Goal: Information Seeking & Learning: Check status

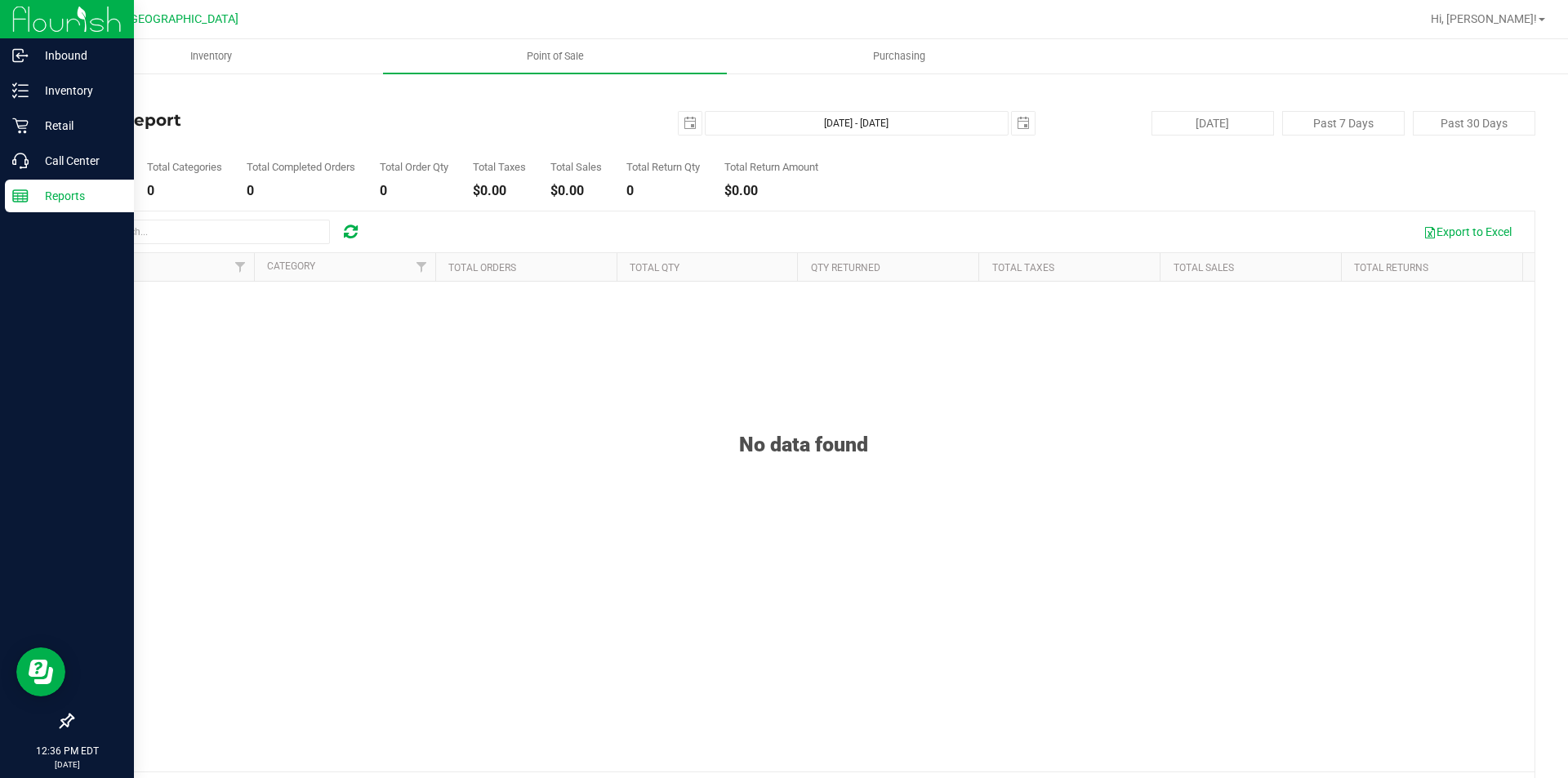
click at [25, 199] on icon at bounding box center [20, 196] width 17 height 17
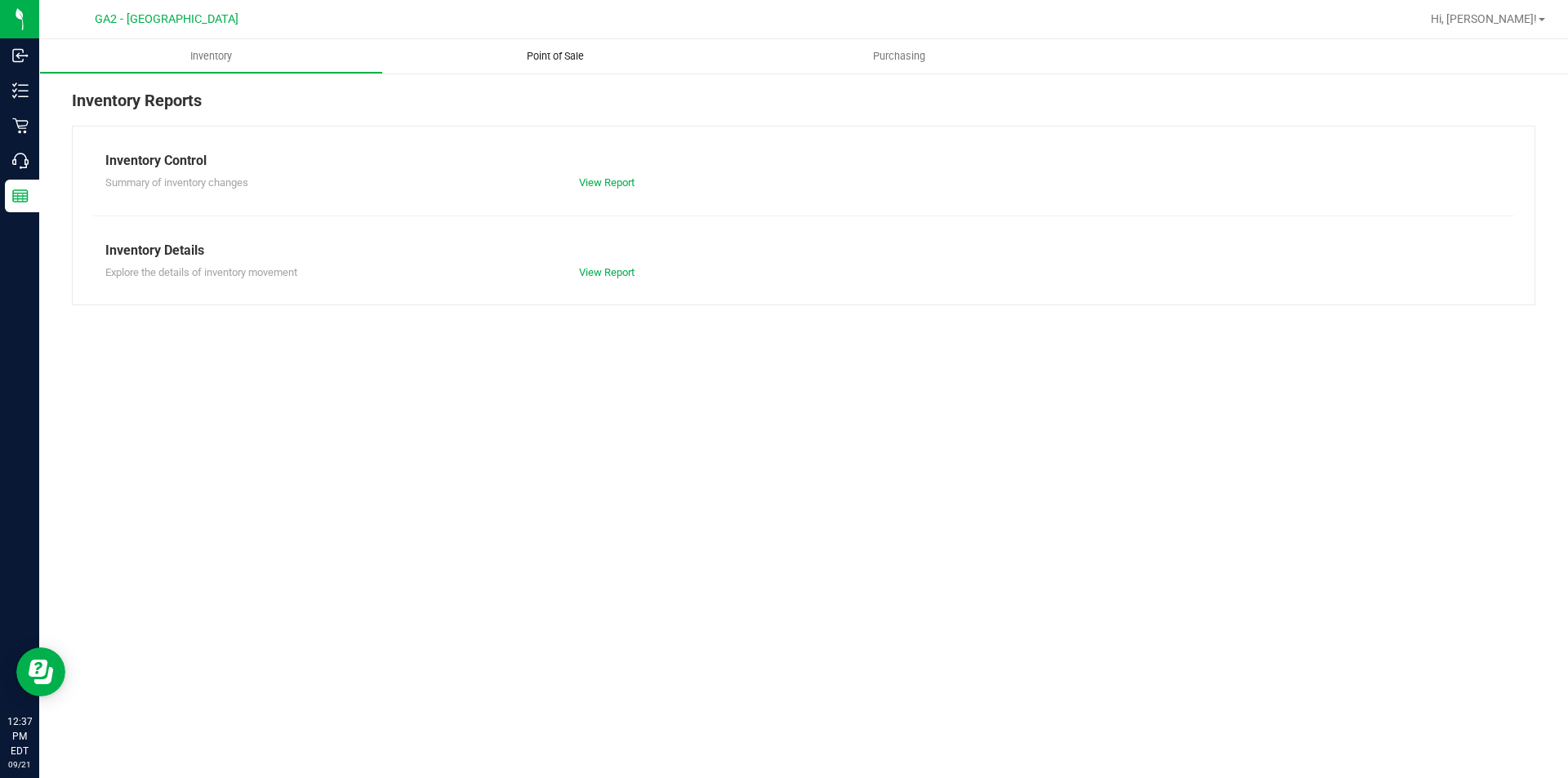
click at [537, 64] on uib-tab-heading "Point of Sale" at bounding box center [555, 56] width 344 height 34
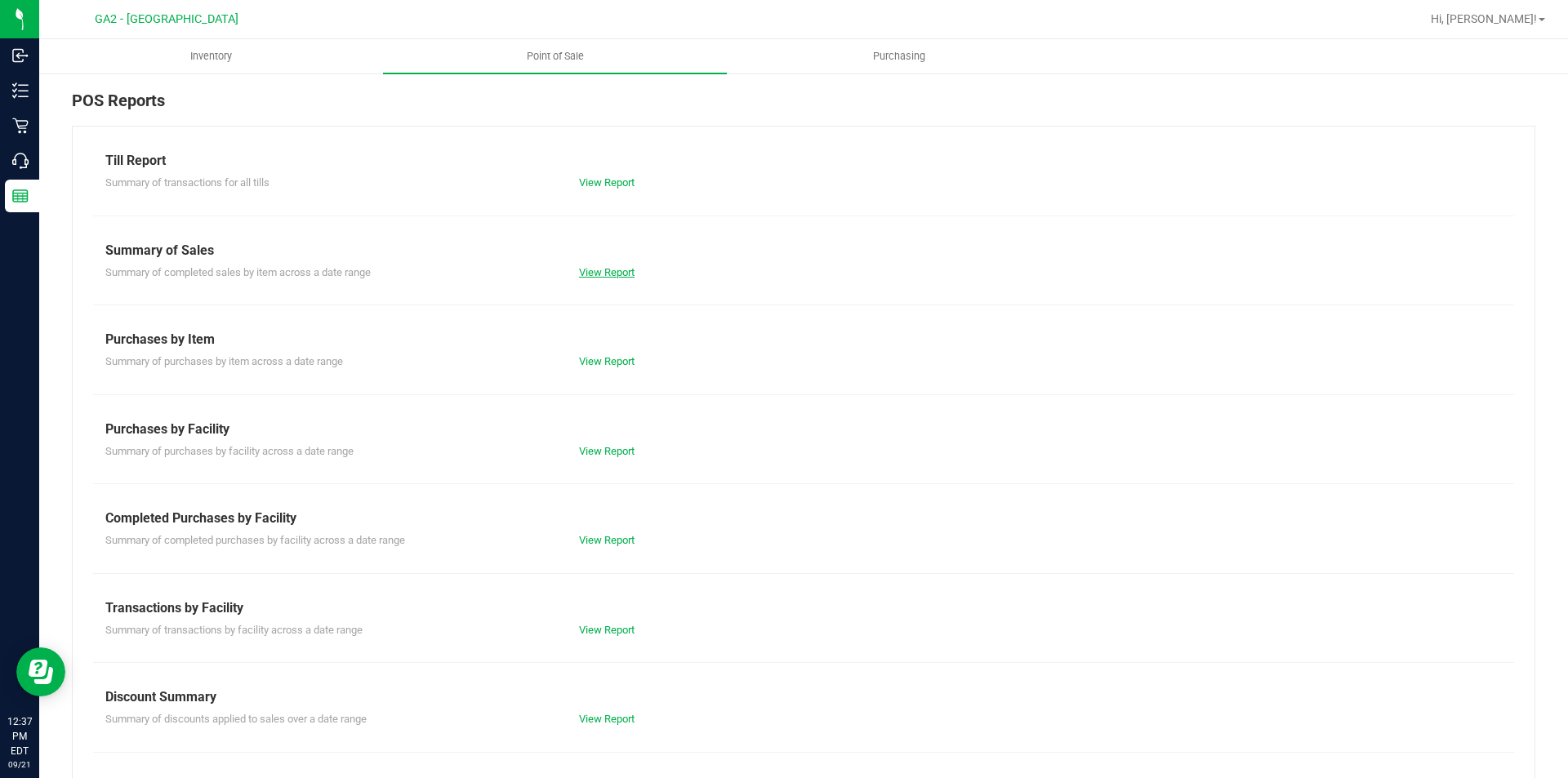
click at [616, 268] on link "View Report" at bounding box center [607, 272] width 55 height 12
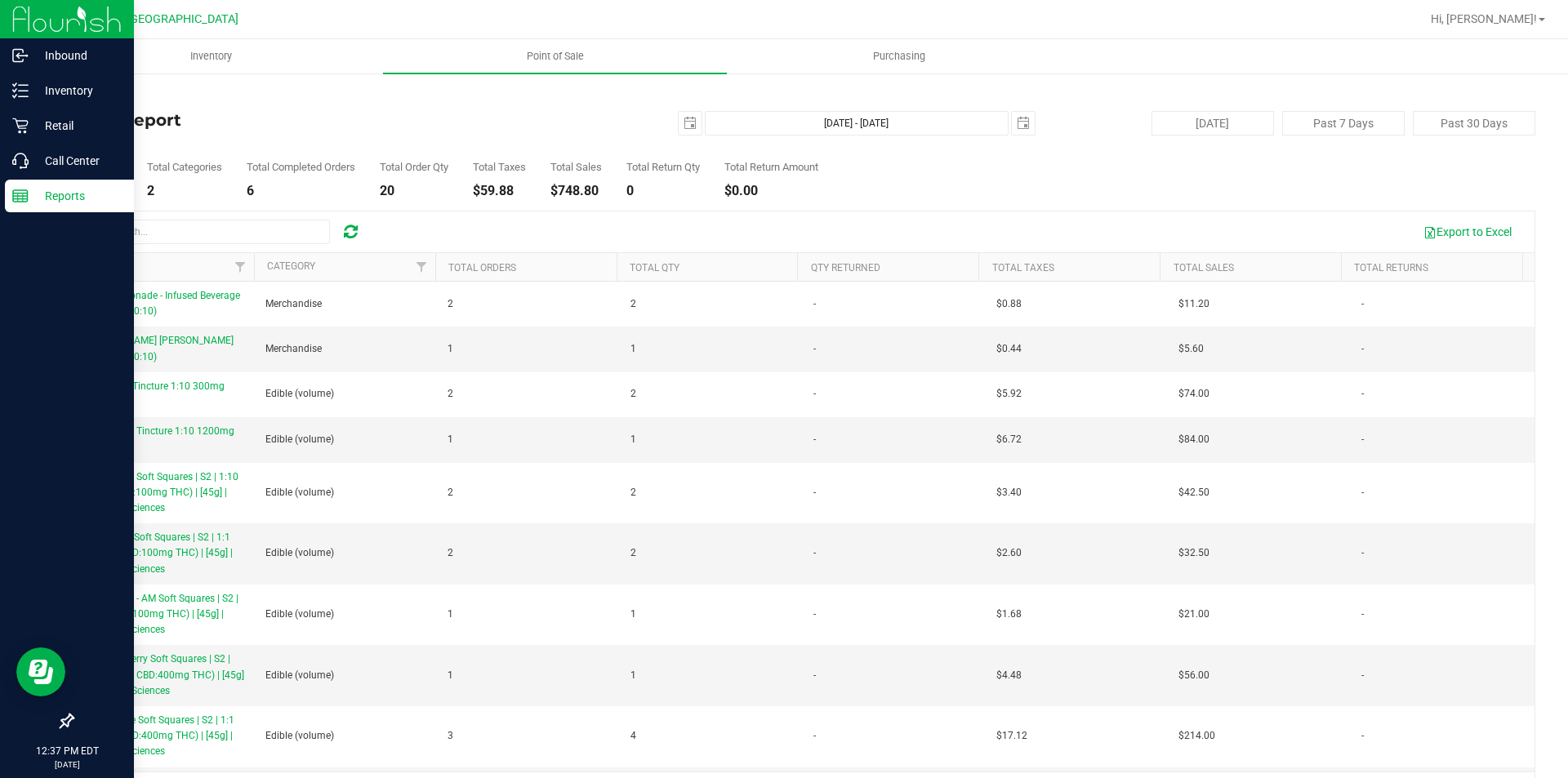
click at [25, 194] on icon at bounding box center [20, 196] width 17 height 17
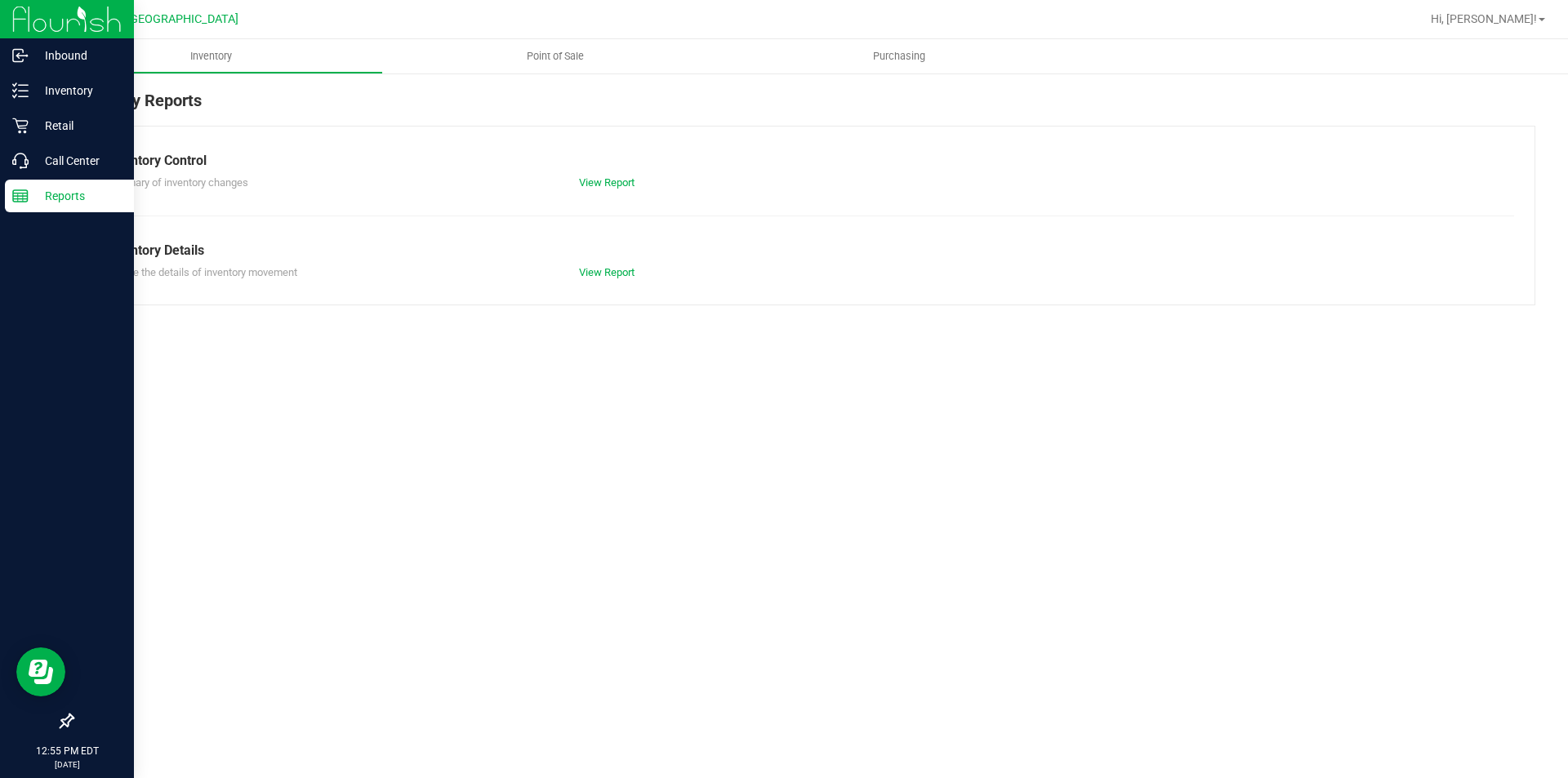
click at [18, 203] on icon at bounding box center [20, 196] width 17 height 17
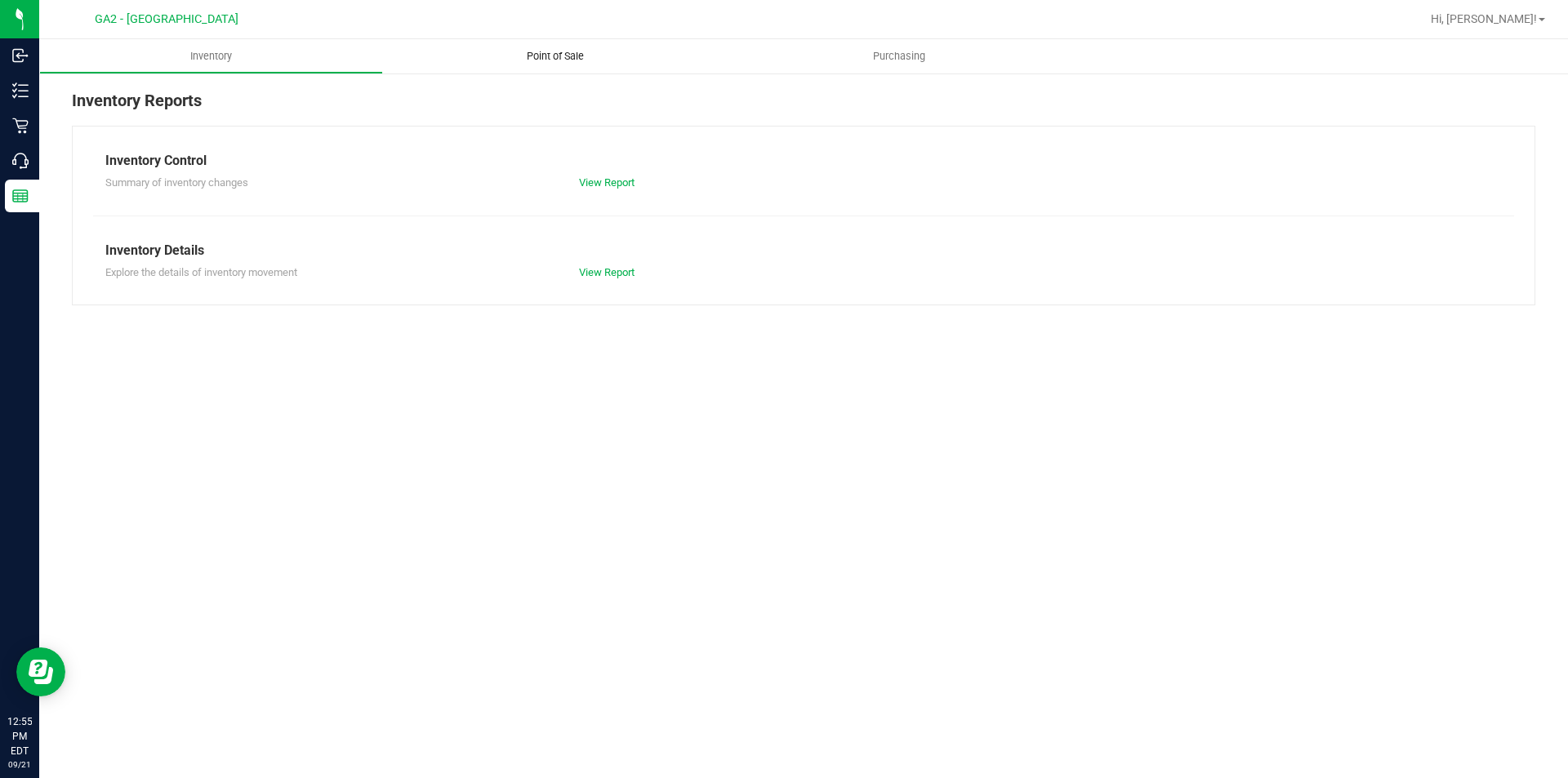
click at [529, 61] on span "Point of Sale" at bounding box center [556, 56] width 101 height 15
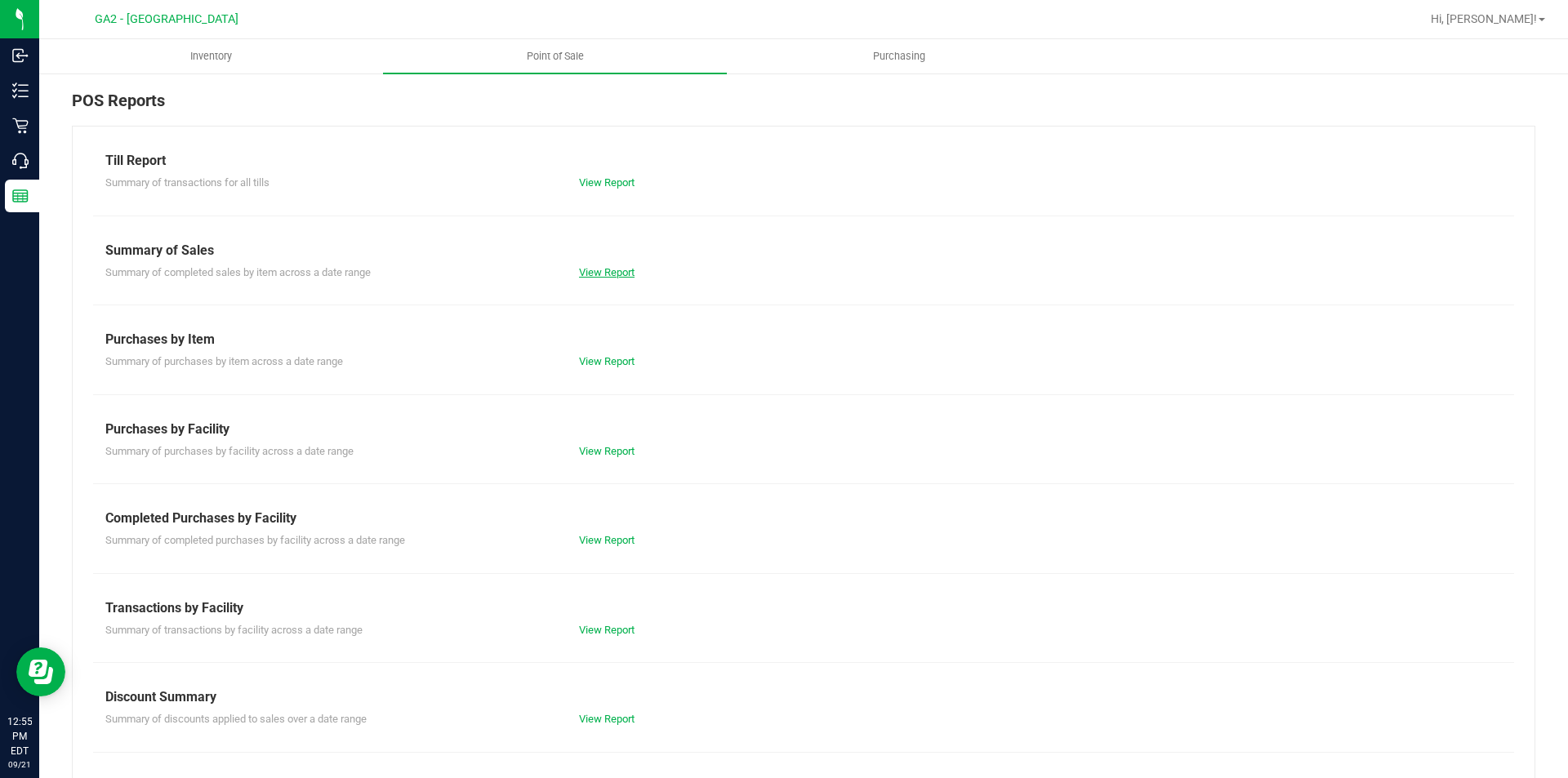
click at [602, 270] on link "View Report" at bounding box center [607, 272] width 55 height 12
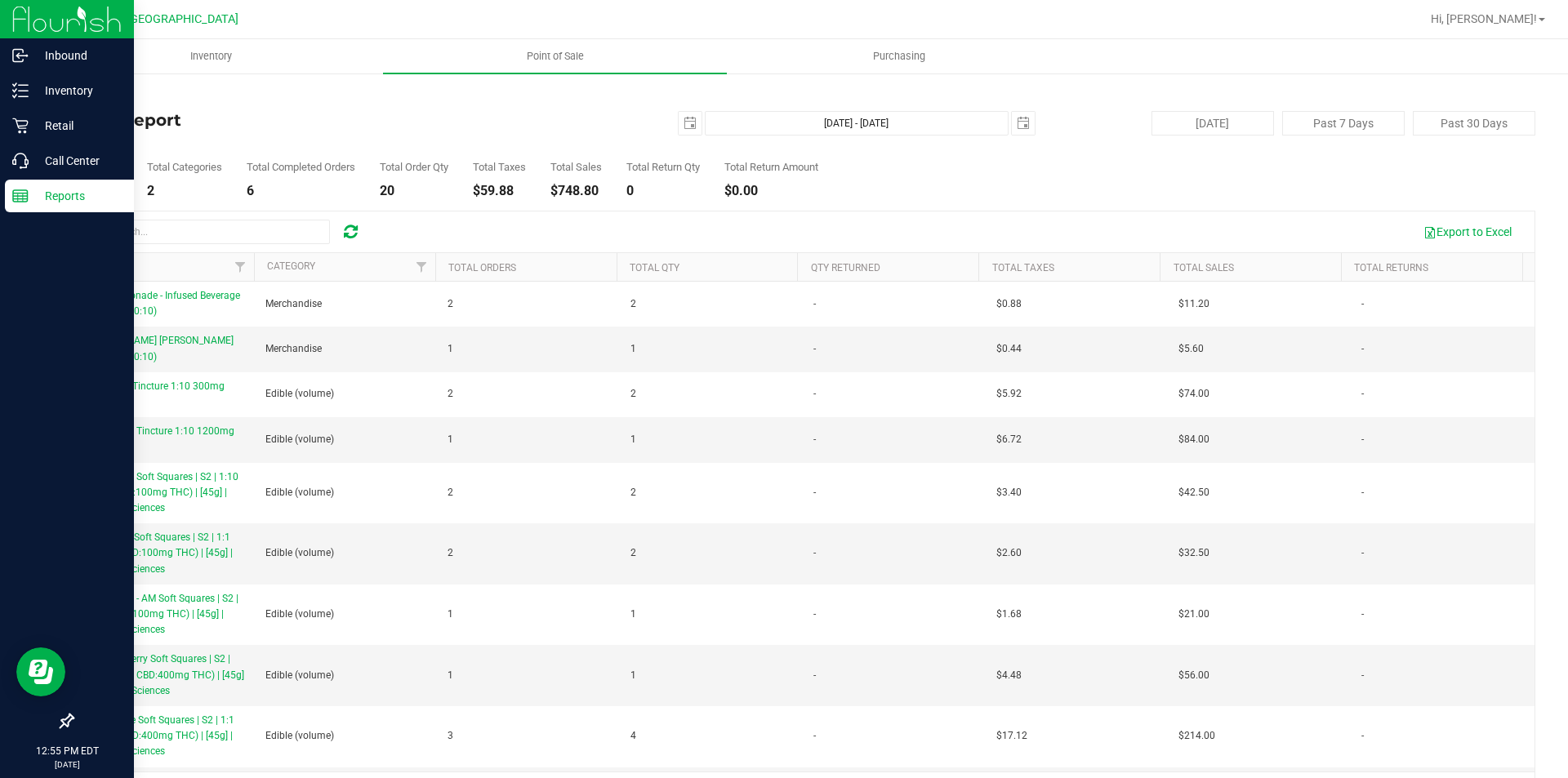
click at [8, 194] on div "Reports" at bounding box center [69, 195] width 129 height 32
